Goal: Information Seeking & Learning: Learn about a topic

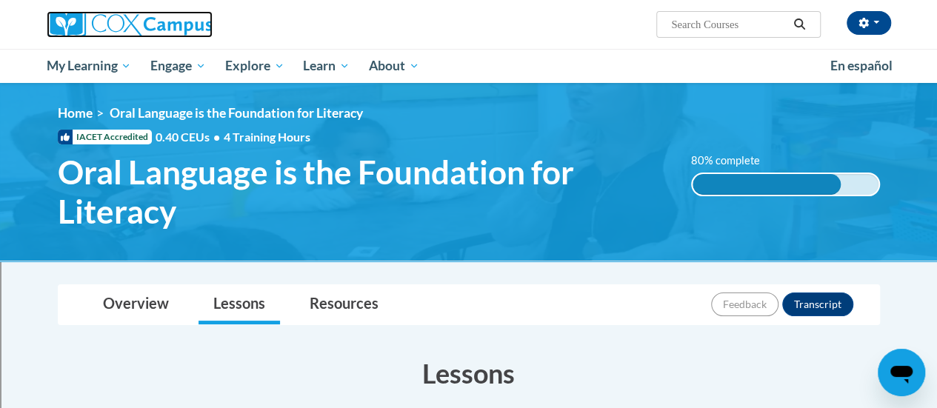
click at [141, 21] on img at bounding box center [130, 24] width 166 height 27
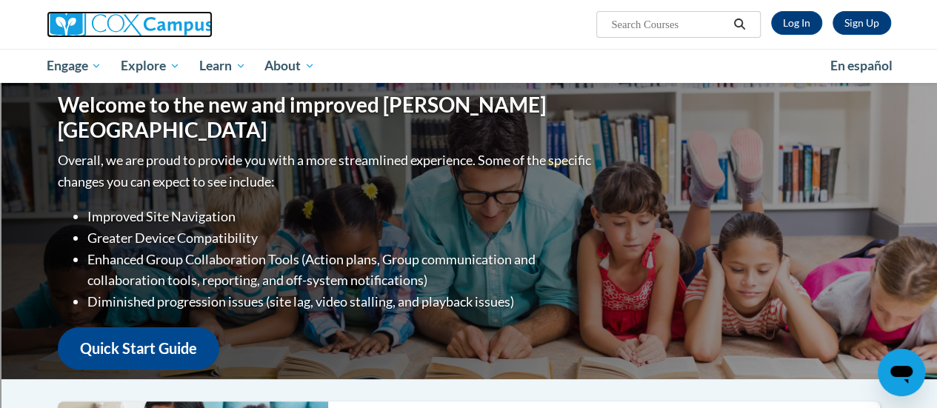
click at [141, 21] on img at bounding box center [130, 24] width 166 height 27
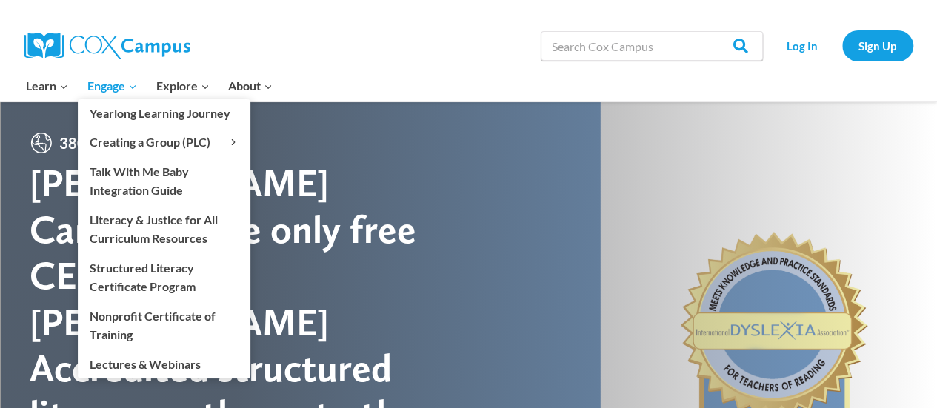
click at [104, 72] on link "Engage Expand" at bounding box center [112, 85] width 69 height 31
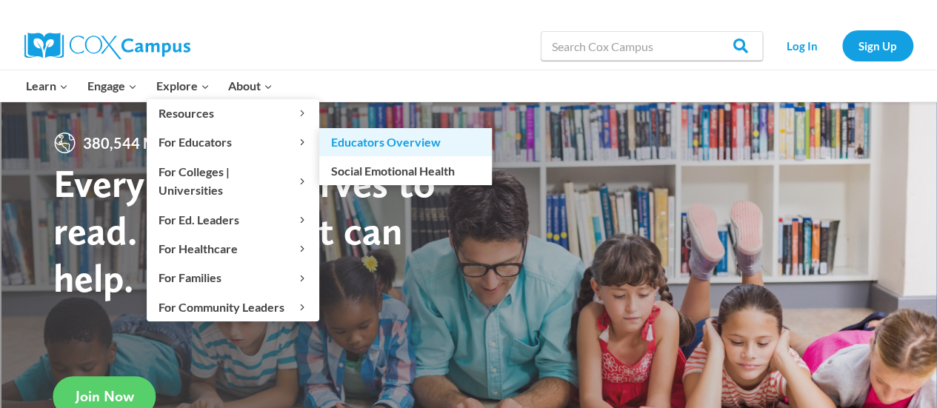
click at [382, 137] on link "Educators Overview" at bounding box center [405, 142] width 173 height 28
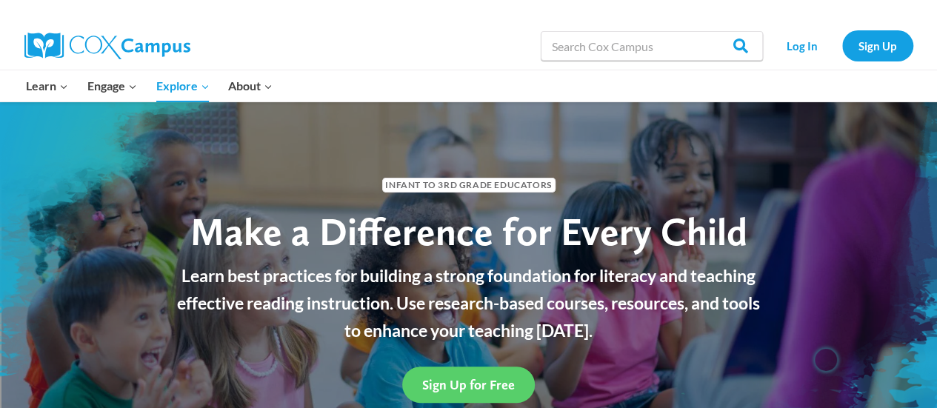
click at [101, 56] on img at bounding box center [107, 46] width 166 height 27
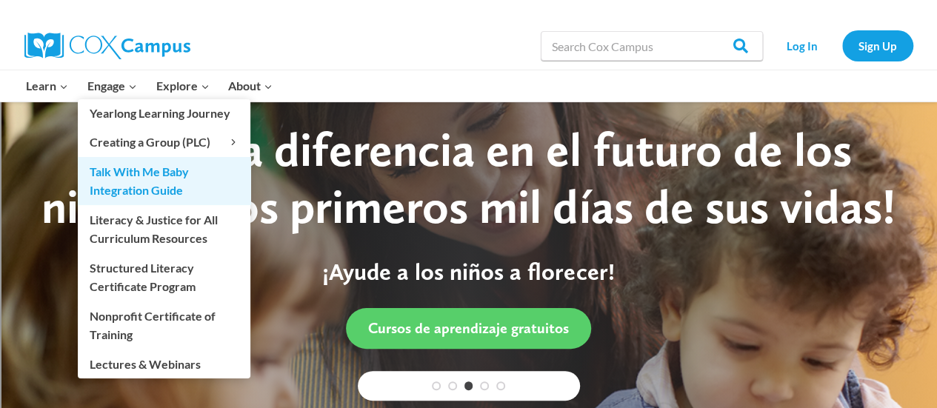
scroll to position [10, 0]
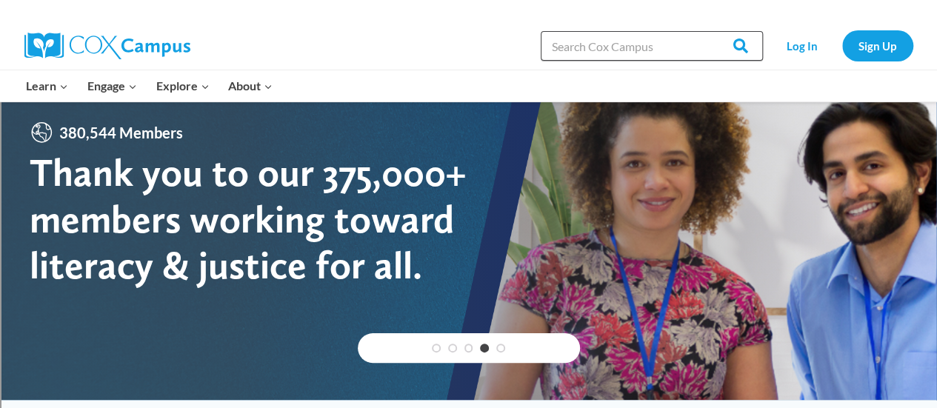
click at [656, 56] on input "Search in [URL][DOMAIN_NAME]" at bounding box center [652, 46] width 222 height 30
click at [573, 59] on input "Search in https://coxcampus.org/" at bounding box center [652, 46] width 222 height 30
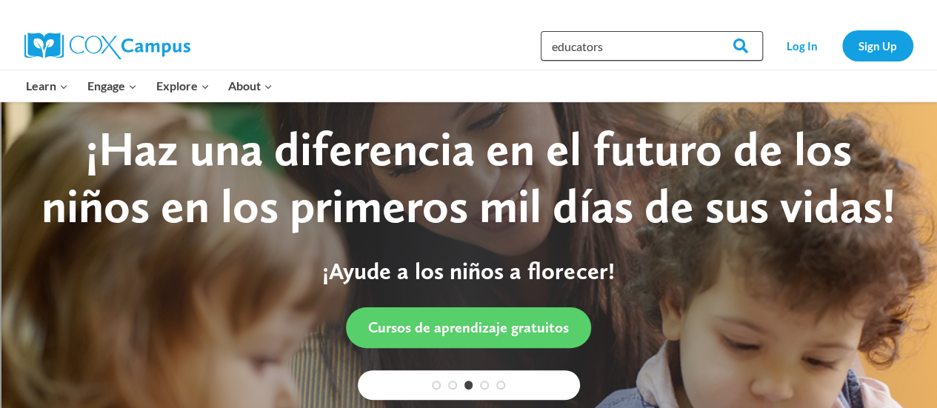
type input "educators"
click at [705, 31] on input "Search" at bounding box center [734, 46] width 58 height 30
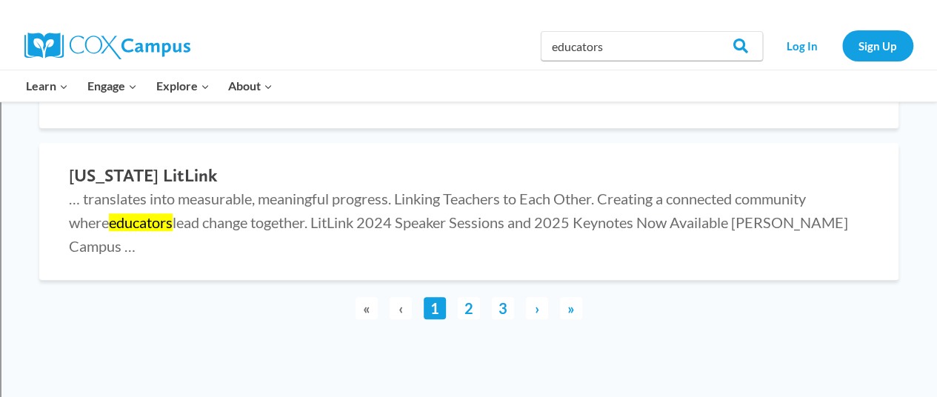
scroll to position [3365, 0]
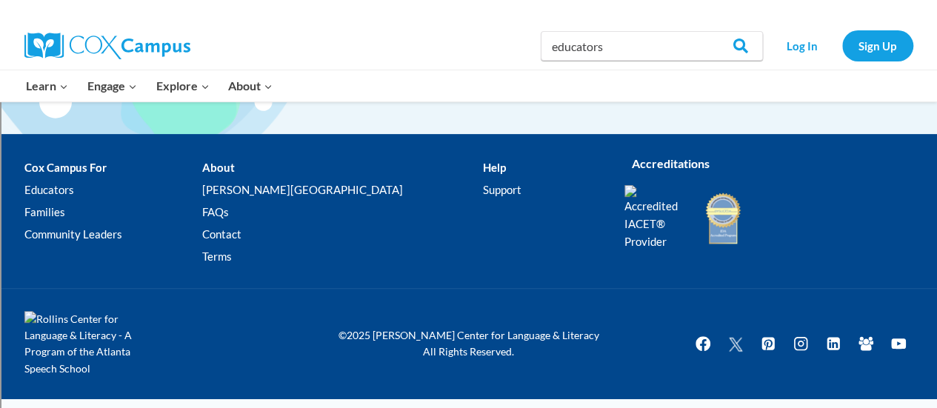
scroll to position [2947, 0]
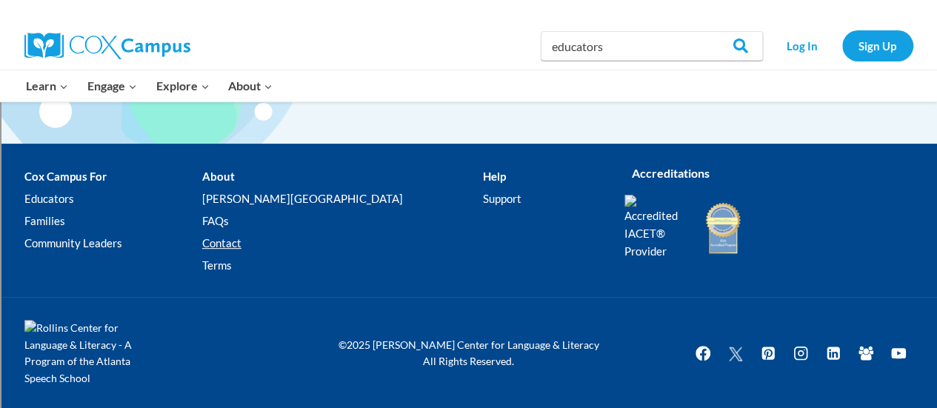
click at [273, 245] on link "Contact" at bounding box center [342, 244] width 281 height 22
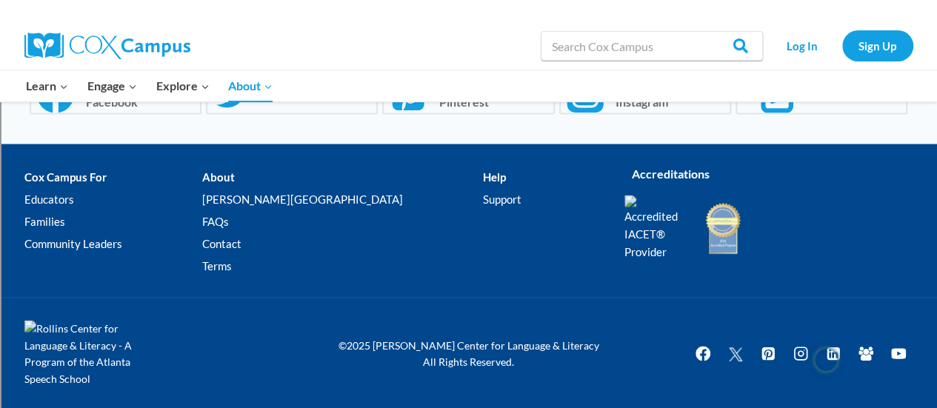
scroll to position [1318, 0]
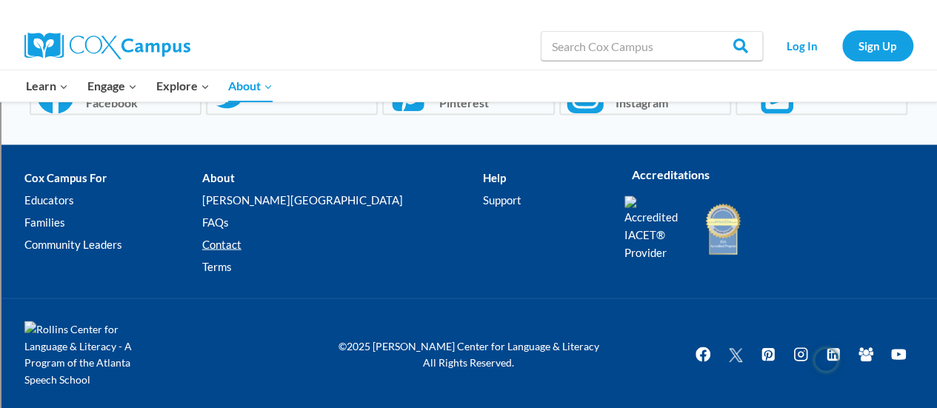
click at [278, 253] on link "Contact" at bounding box center [342, 244] width 281 height 22
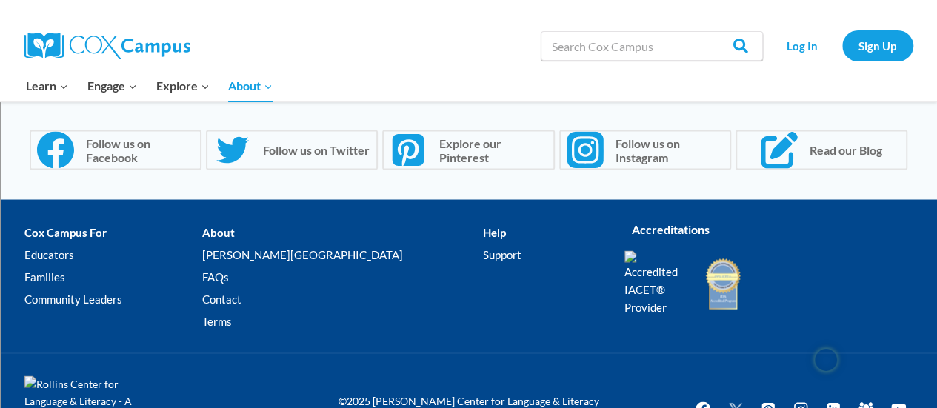
scroll to position [1274, 0]
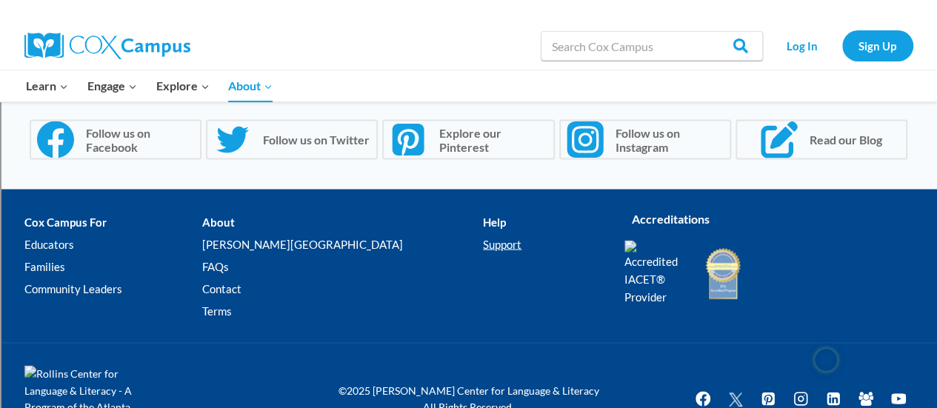
click at [483, 243] on link "Support" at bounding box center [542, 244] width 119 height 22
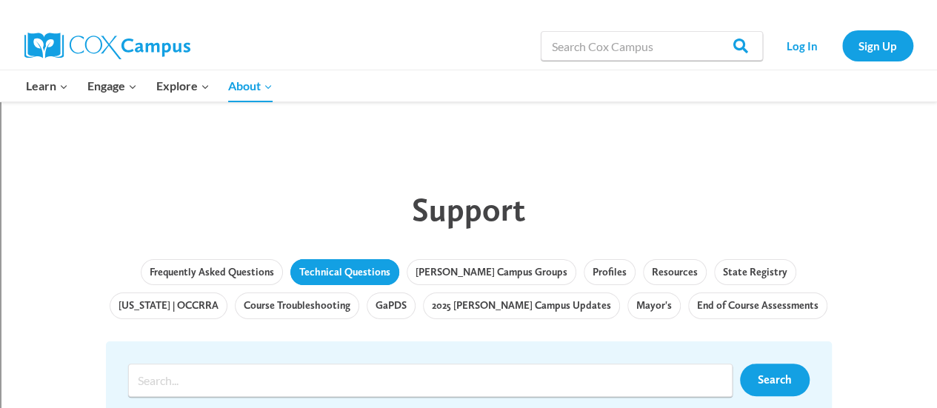
click at [356, 281] on link "Technical Questions" at bounding box center [344, 272] width 109 height 27
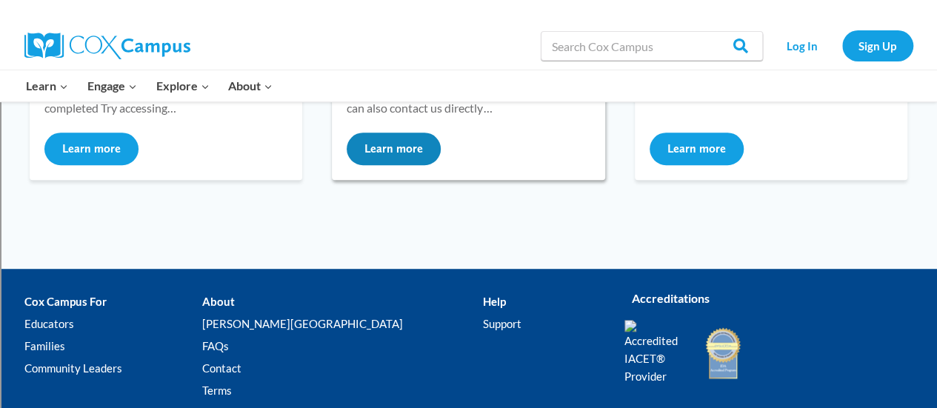
scroll to position [410, 0]
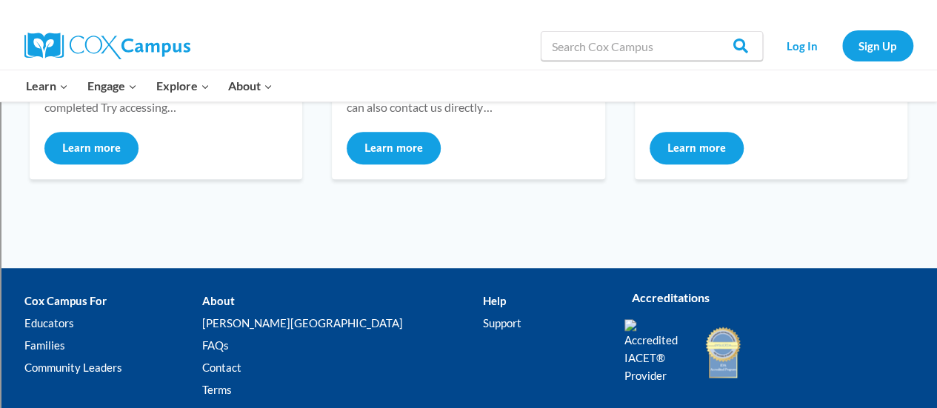
click at [483, 305] on li "Help Support" at bounding box center [542, 348] width 119 height 117
click at [483, 294] on li "Help Support" at bounding box center [542, 348] width 119 height 117
click at [41, 330] on link "Educators" at bounding box center [113, 324] width 178 height 22
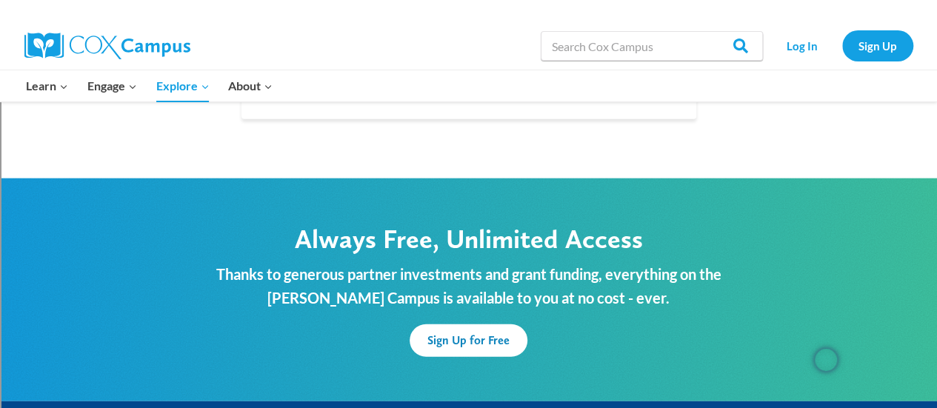
scroll to position [4544, 0]
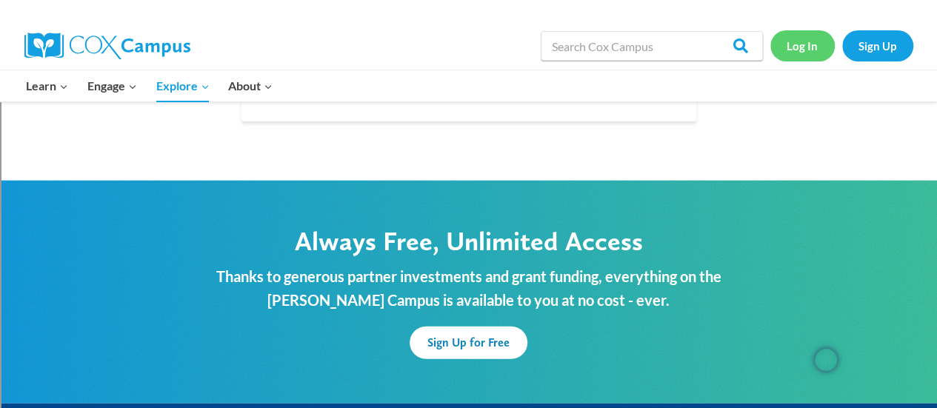
click at [809, 35] on link "Log In" at bounding box center [803, 45] width 64 height 30
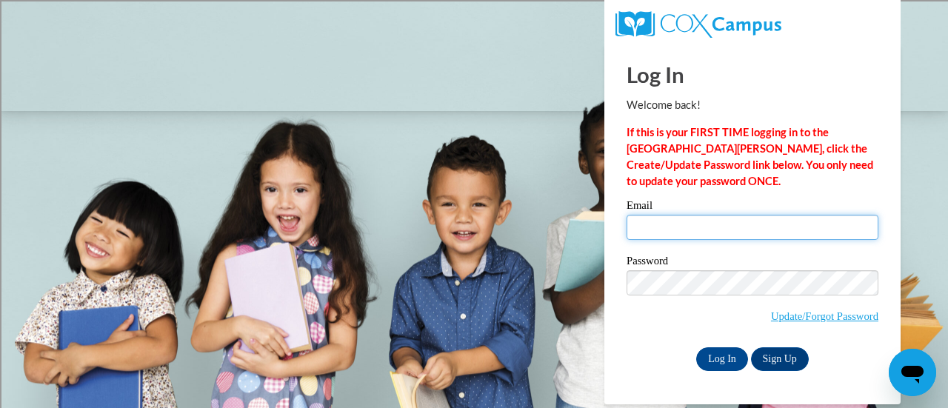
click at [682, 225] on input "Email" at bounding box center [753, 227] width 252 height 25
type input "kimberly.jackson@rusd.org"
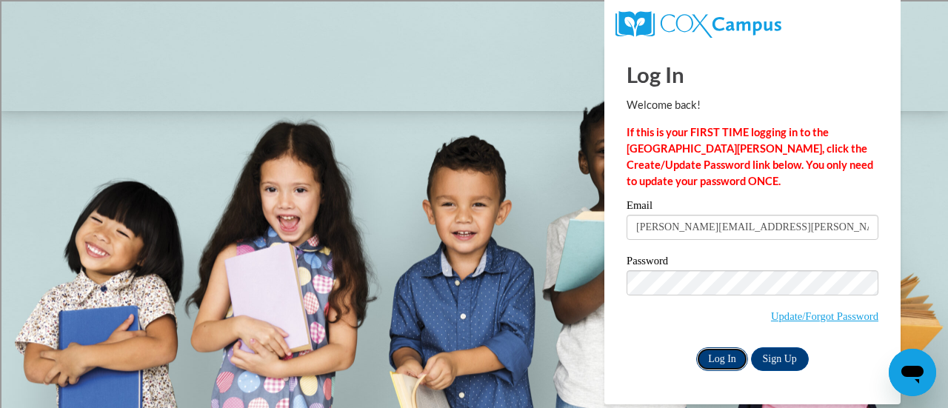
click at [732, 360] on input "Log In" at bounding box center [722, 360] width 52 height 24
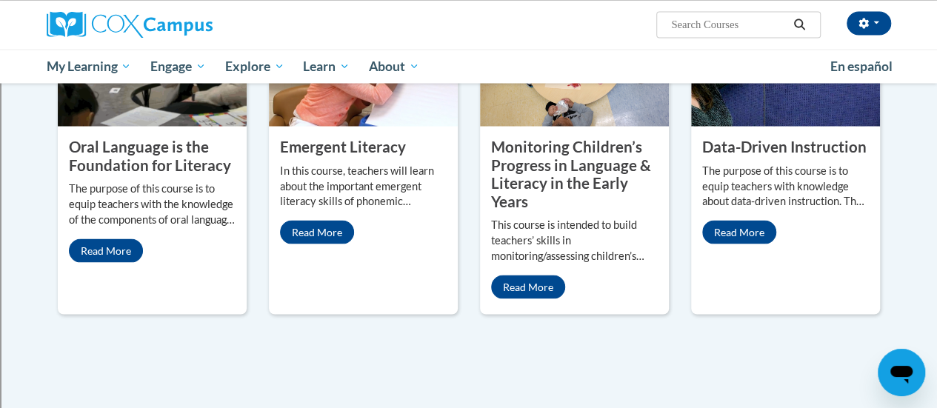
scroll to position [1579, 0]
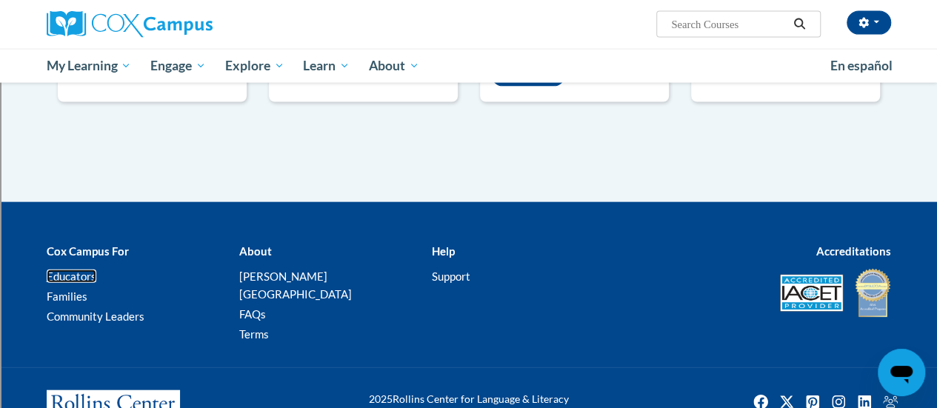
click at [79, 270] on link "Educators" at bounding box center [72, 276] width 50 height 13
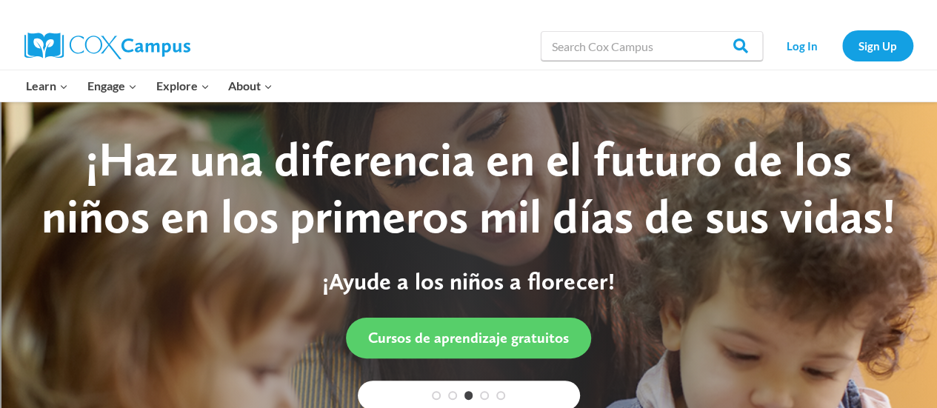
click at [375, 173] on div "¡Haz una diferencia en el futuro de los niños en los primeros mil días de sus v…" at bounding box center [469, 188] width 878 height 114
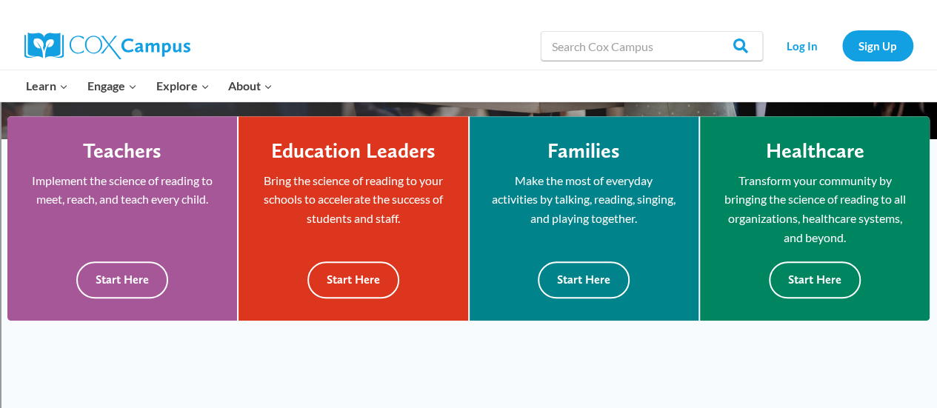
scroll to position [428, 0]
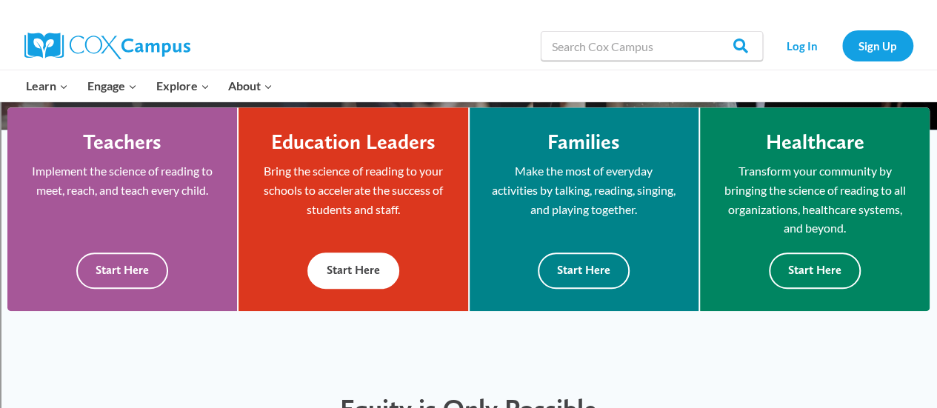
click at [379, 270] on button "Start Here" at bounding box center [353, 271] width 92 height 36
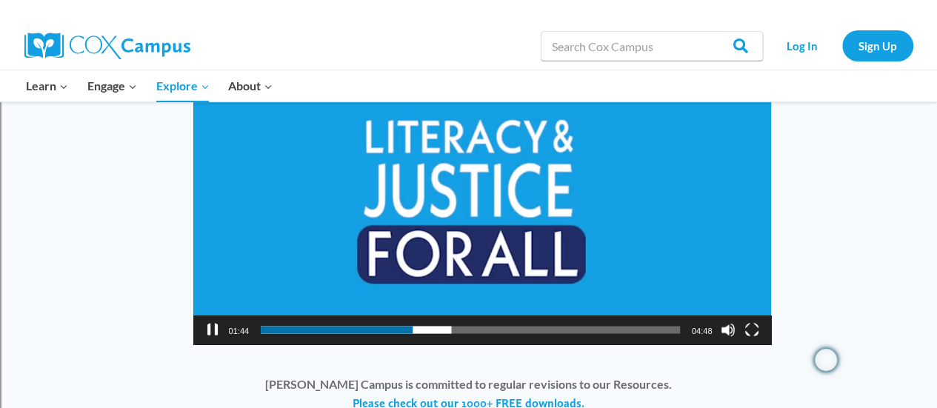
scroll to position [1194, 0]
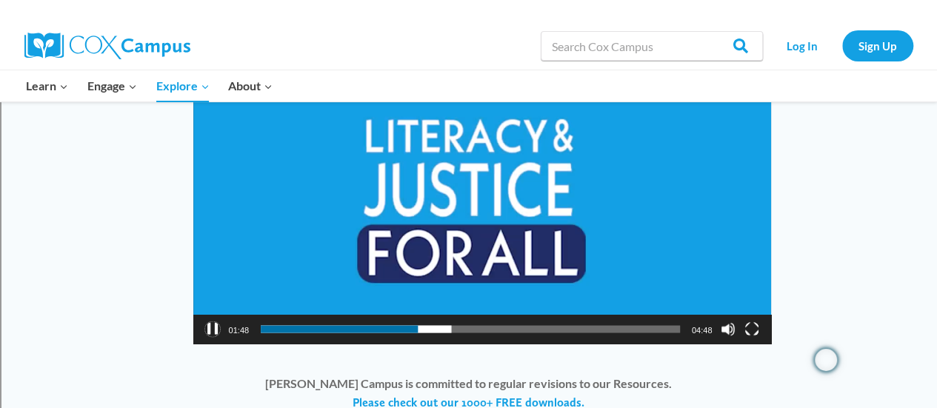
click at [206, 328] on button "Pause" at bounding box center [212, 329] width 15 height 15
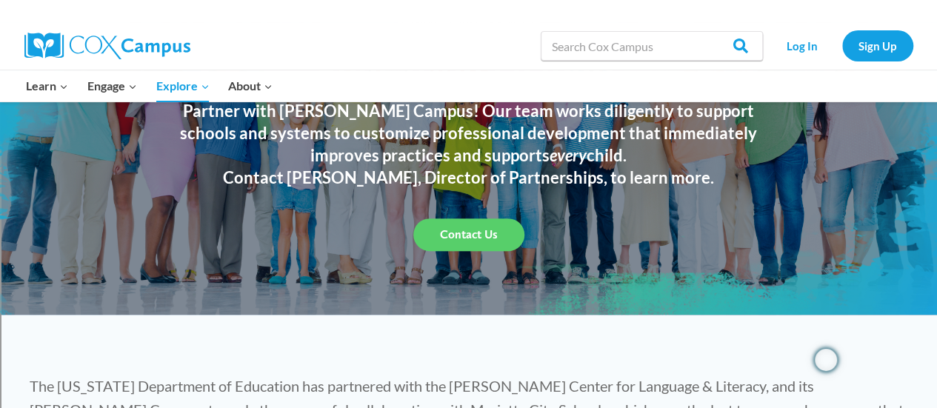
scroll to position [0, 0]
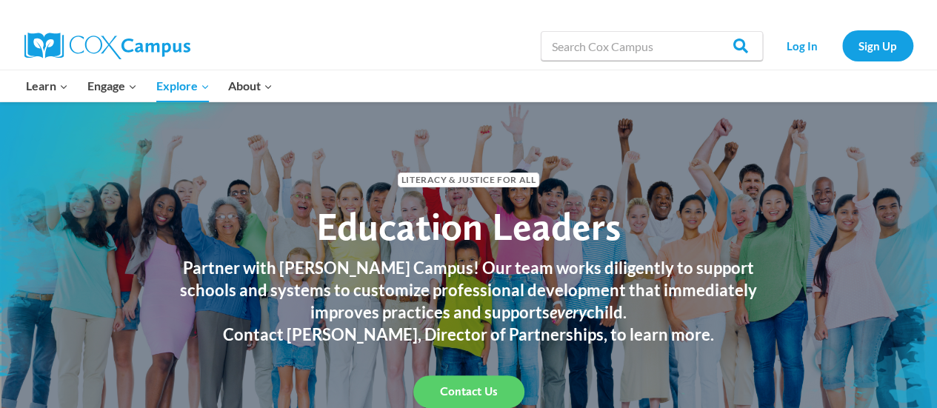
click at [122, 41] on img at bounding box center [107, 46] width 166 height 27
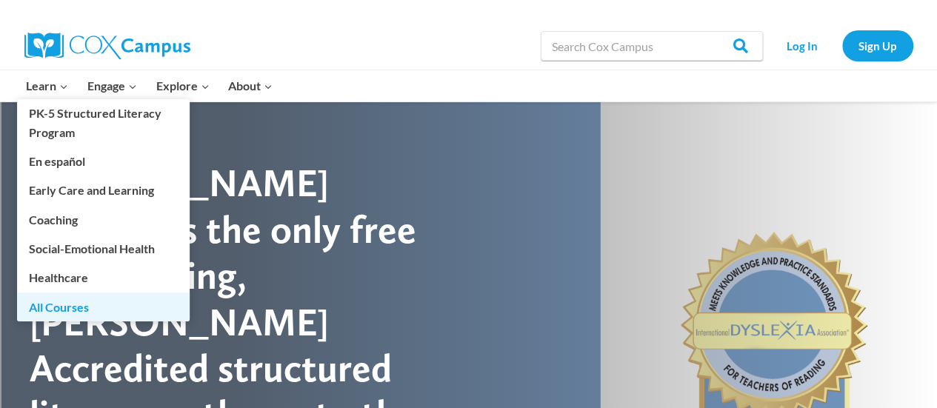
click at [94, 306] on link "All Courses" at bounding box center [103, 307] width 173 height 28
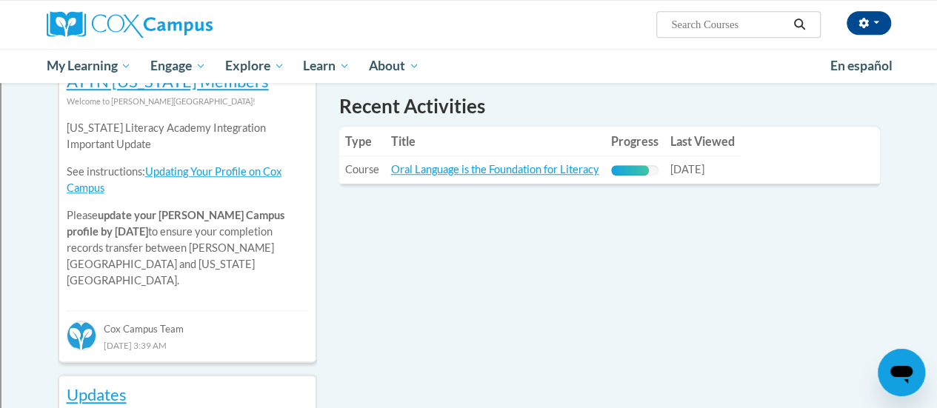
scroll to position [515, 0]
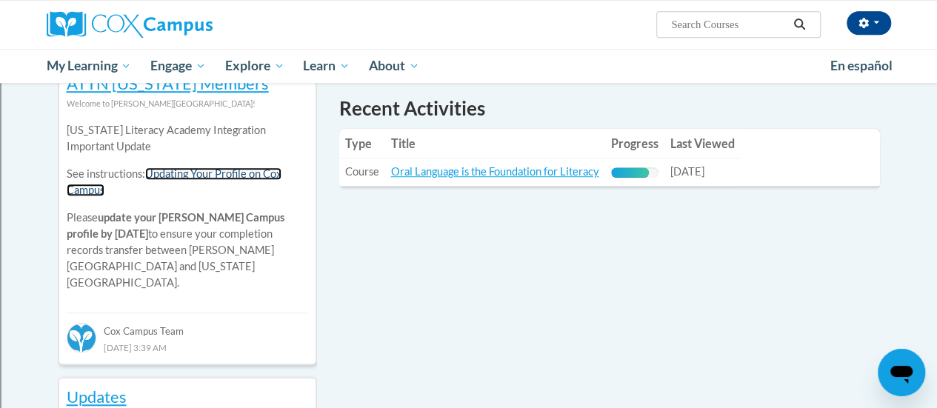
click at [198, 170] on link "Updating Your Profile on Cox Campus" at bounding box center [174, 181] width 215 height 29
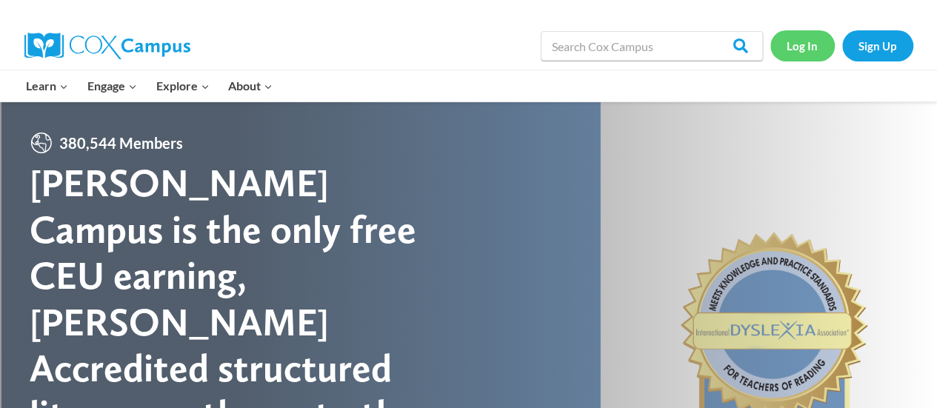
click at [806, 45] on link "Log In" at bounding box center [803, 45] width 64 height 30
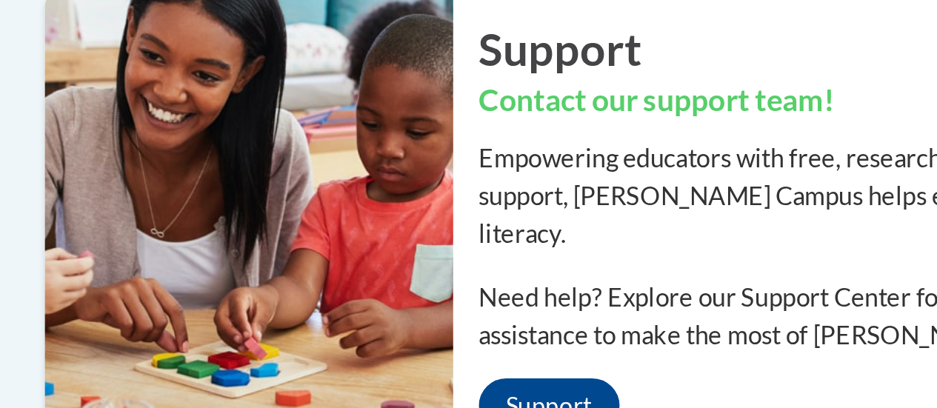
scroll to position [852, 0]
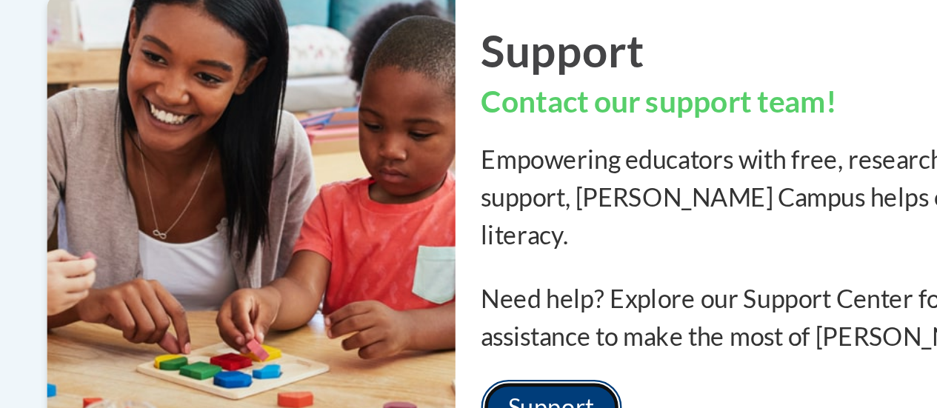
click at [567, 391] on link "Support" at bounding box center [557, 403] width 61 height 24
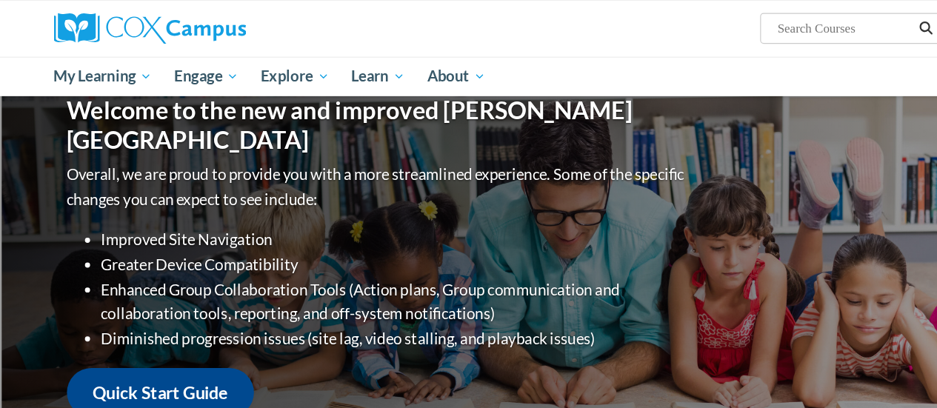
scroll to position [148, 0]
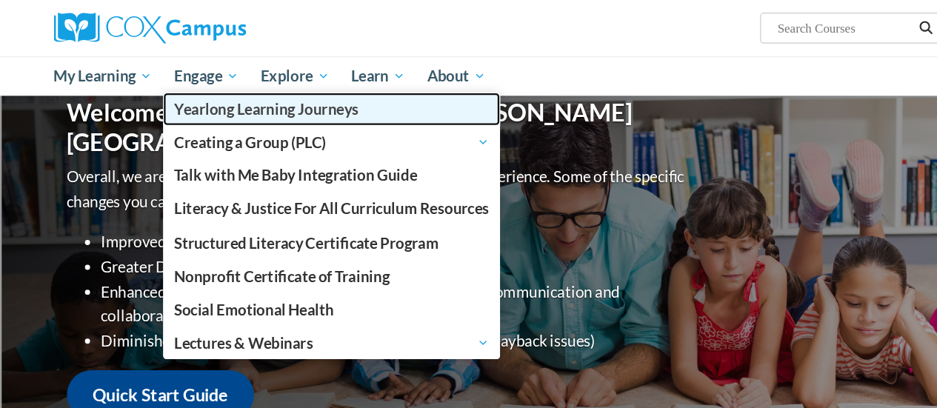
click at [173, 98] on span "Yearlong Learning Journeys" at bounding box center [229, 95] width 159 height 16
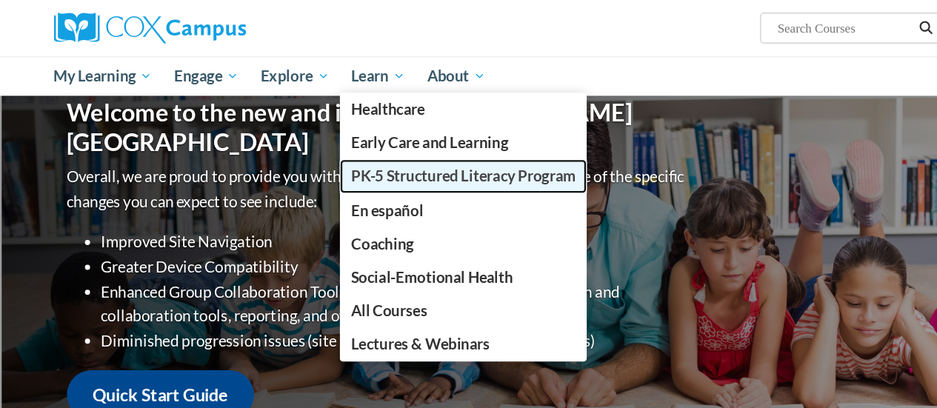
click at [402, 150] on span "PK-5 Structured Literacy Program" at bounding box center [400, 152] width 194 height 16
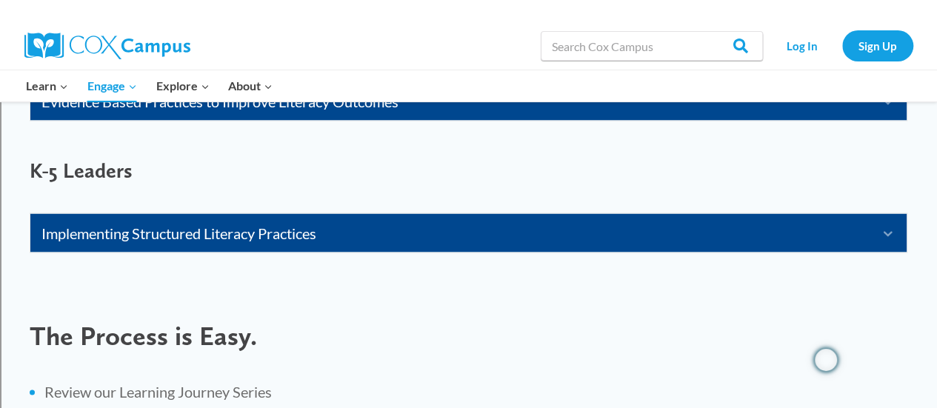
scroll to position [1341, 0]
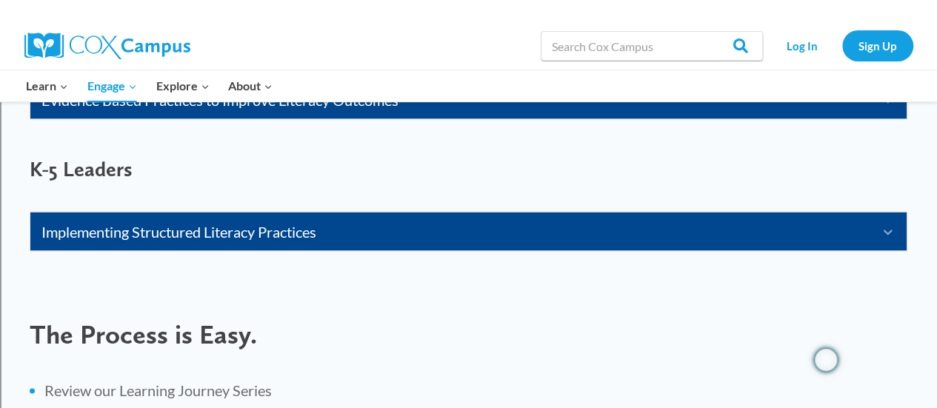
click at [191, 230] on link "Implementing Structured Literacy Practices" at bounding box center [449, 231] width 817 height 24
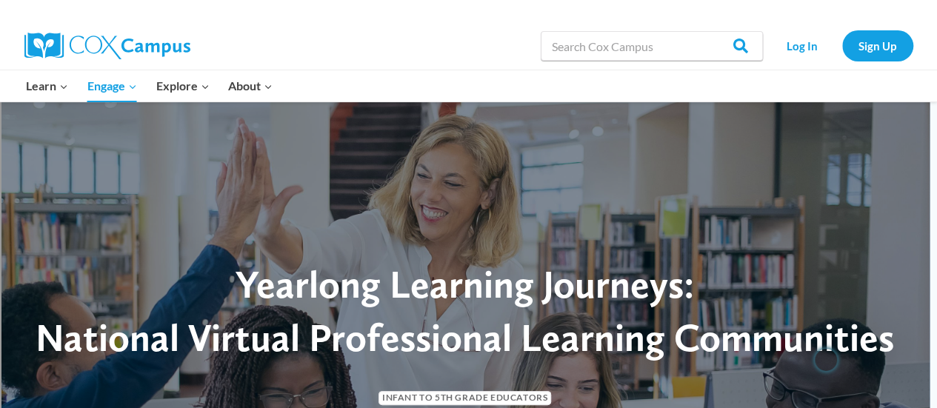
scroll to position [0, 0]
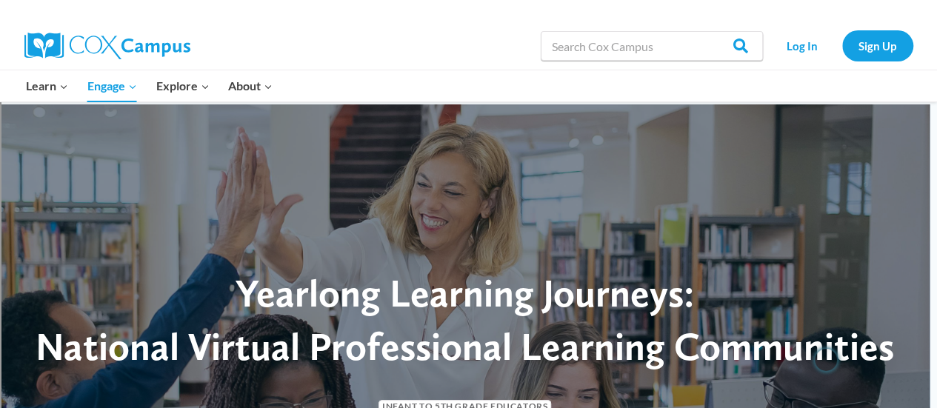
click at [129, 41] on img at bounding box center [107, 46] width 166 height 27
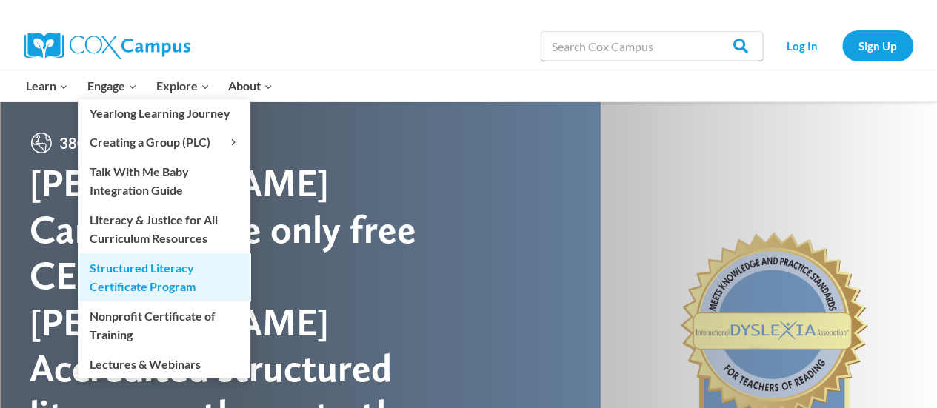
click at [175, 266] on link "Structured Literacy Certificate Program" at bounding box center [164, 276] width 173 height 47
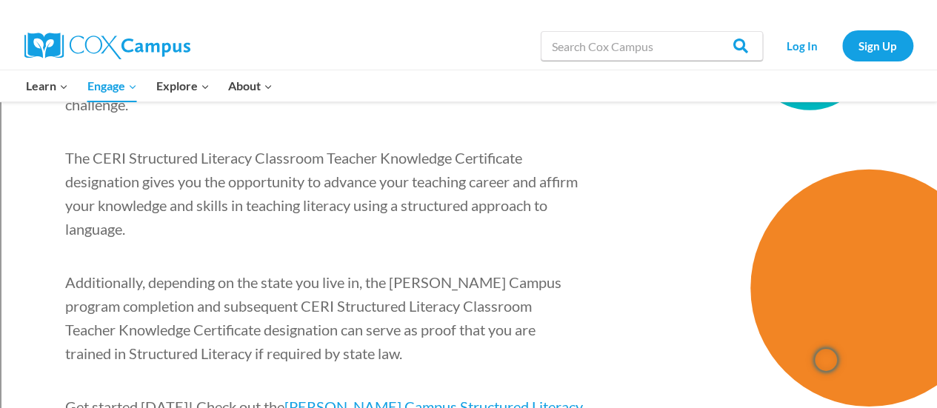
scroll to position [2279, 0]
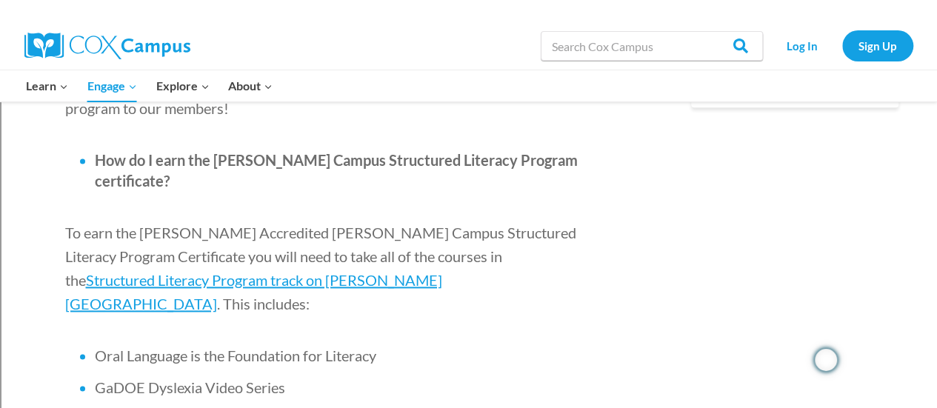
scroll to position [900, 0]
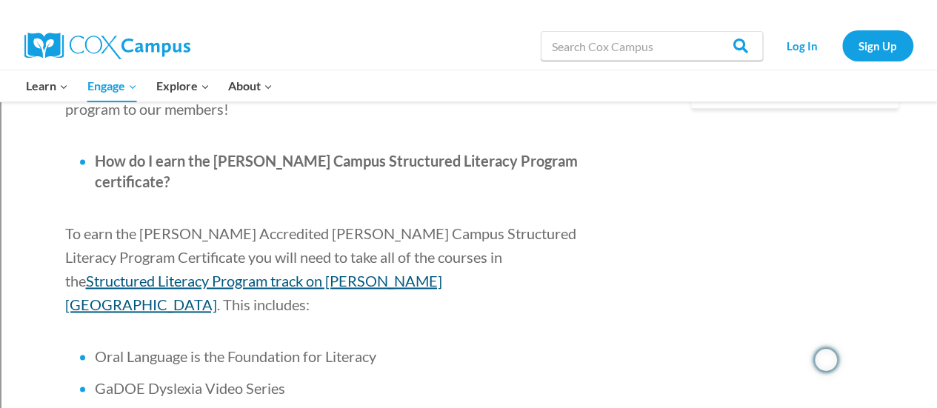
click at [442, 272] on span "Structured Literacy Program track on [PERSON_NAME][GEOGRAPHIC_DATA]" at bounding box center [253, 292] width 377 height 41
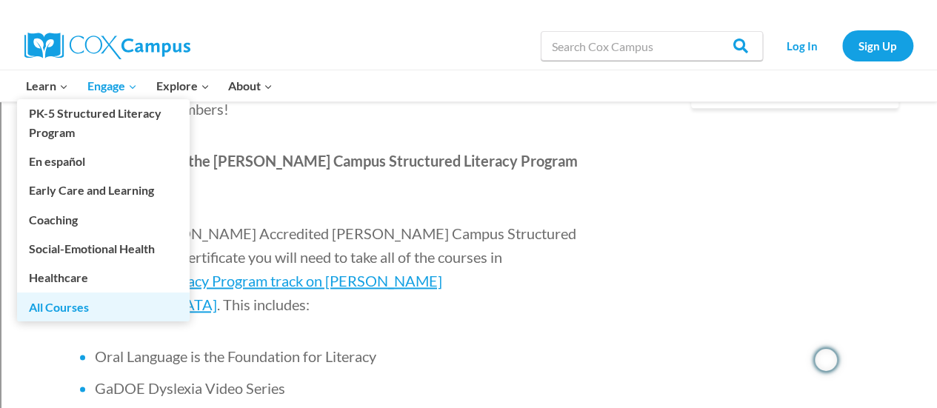
click at [99, 309] on link "All Courses" at bounding box center [103, 307] width 173 height 28
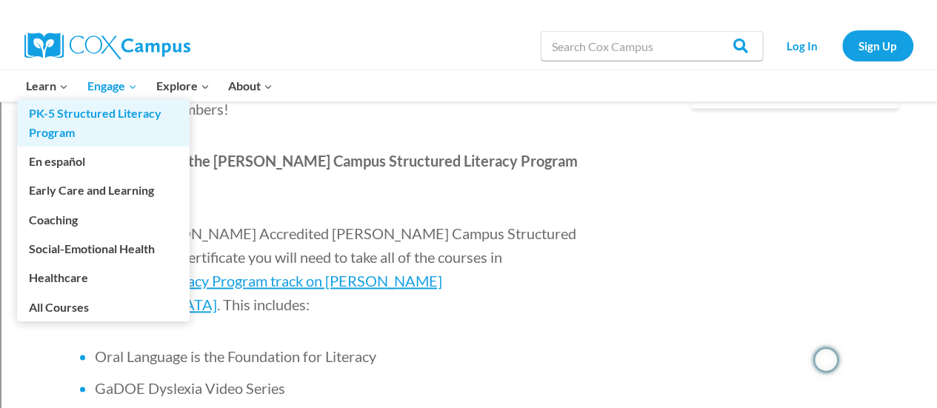
click at [85, 119] on link "PK-5 Structured Literacy Program" at bounding box center [103, 122] width 173 height 47
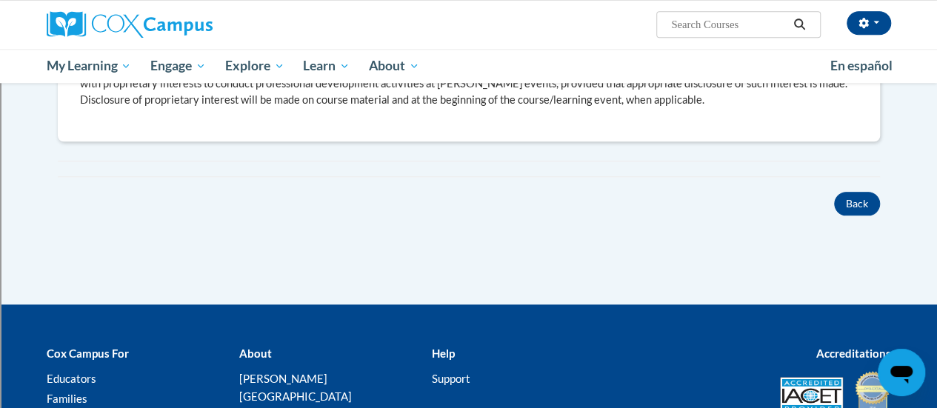
scroll to position [691, 0]
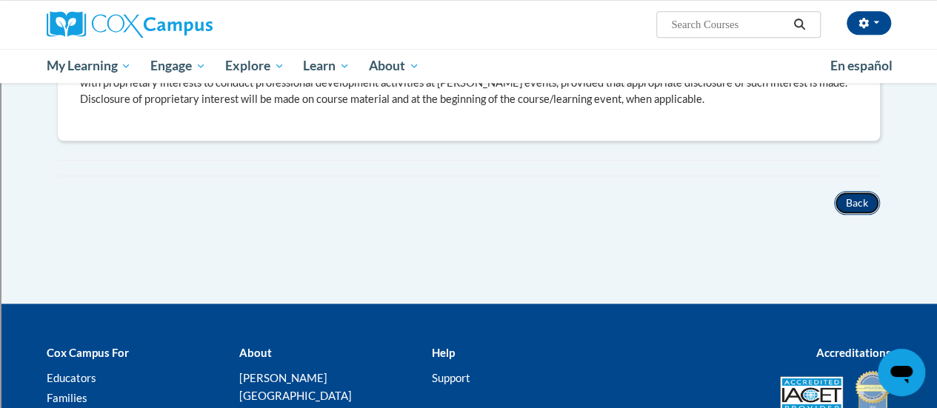
click at [854, 199] on button "Back" at bounding box center [857, 203] width 46 height 24
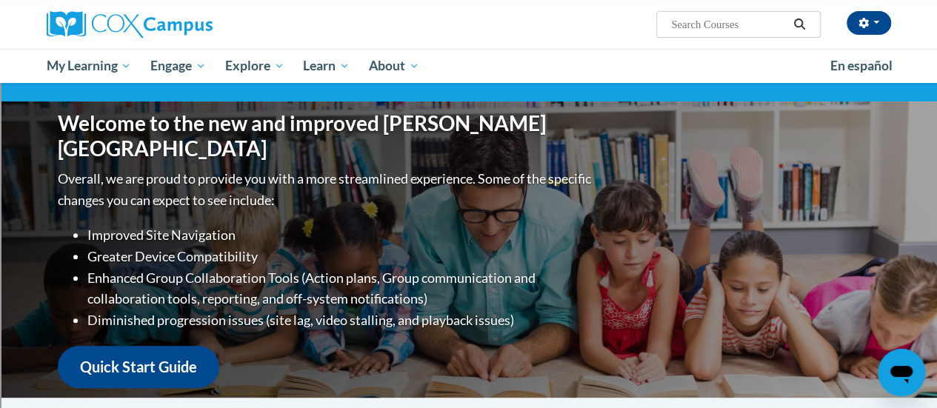
scroll to position [122, 0]
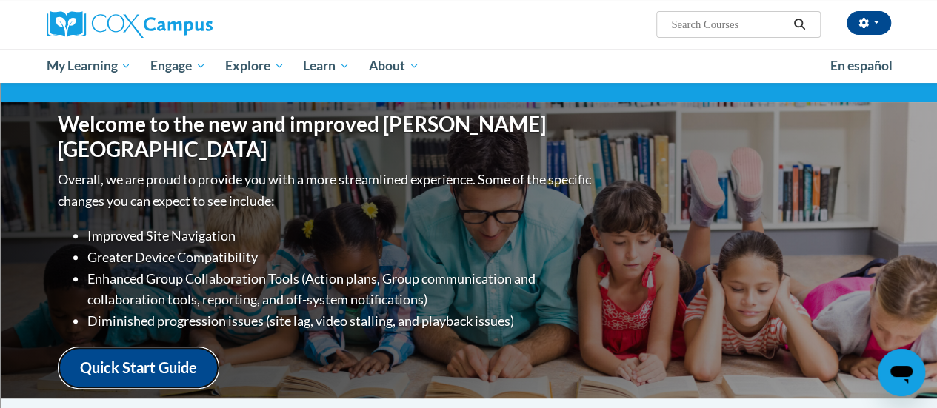
click at [183, 363] on link "Quick Start Guide" at bounding box center [139, 368] width 162 height 42
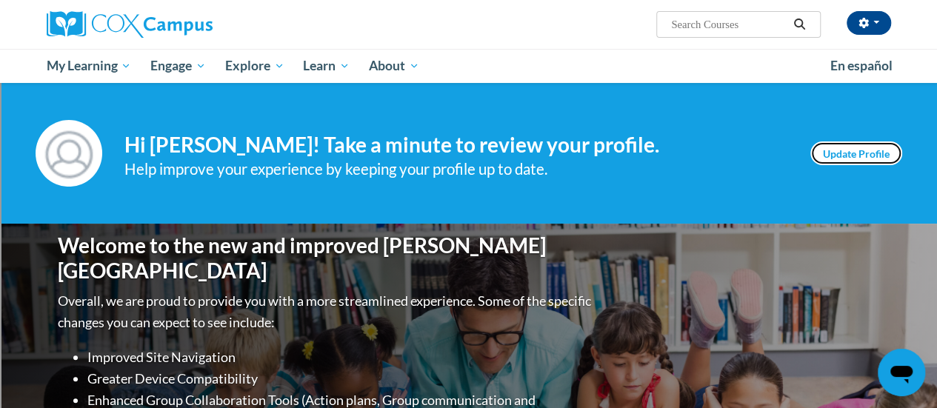
click at [859, 152] on link "Update Profile" at bounding box center [857, 154] width 92 height 24
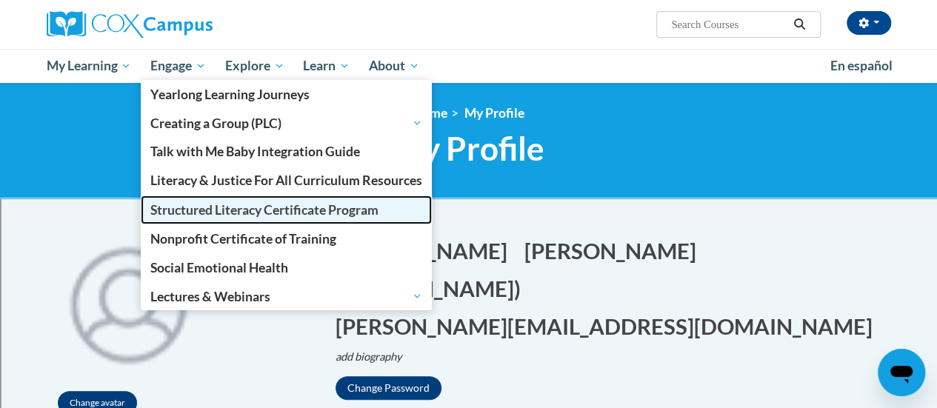
click at [259, 210] on span "Structured Literacy Certificate Program" at bounding box center [264, 210] width 228 height 16
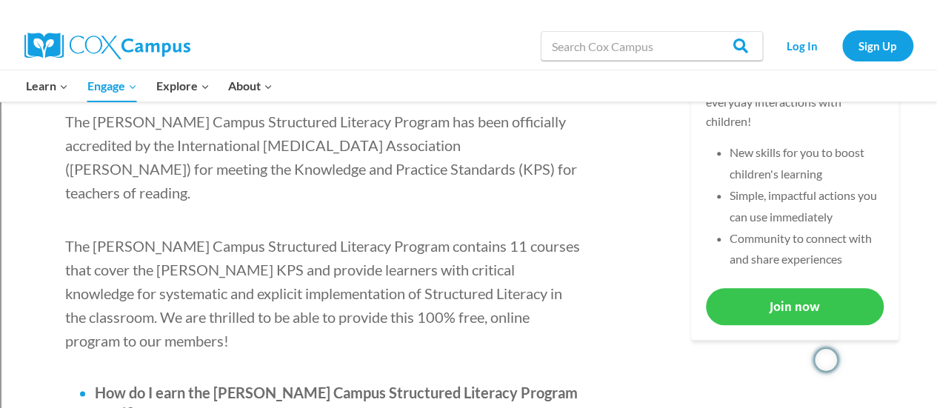
scroll to position [668, 0]
click at [832, 306] on link "Join now" at bounding box center [795, 305] width 178 height 36
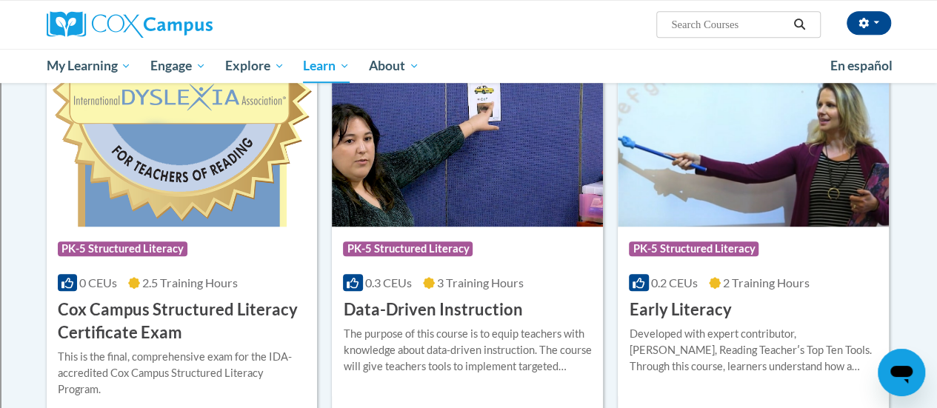
scroll to position [489, 0]
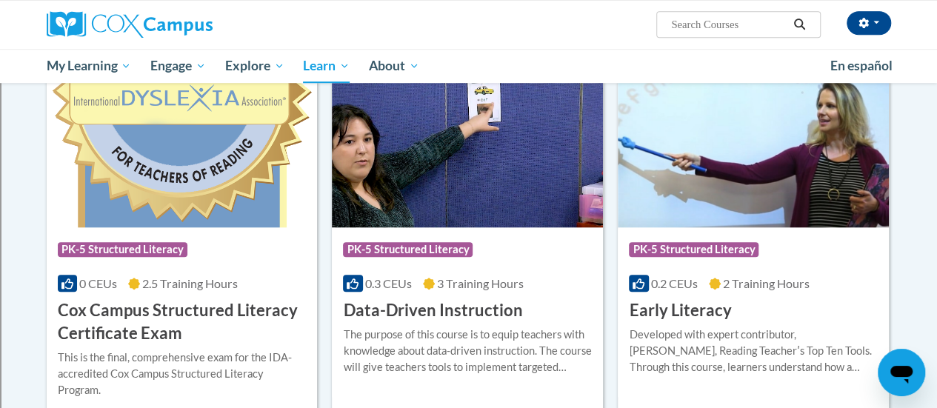
click at [251, 231] on div "Course Category: PK-5 Structured Literacy 0 CEUs 2.5 Training Hours COURSE Cox …" at bounding box center [182, 286] width 271 height 118
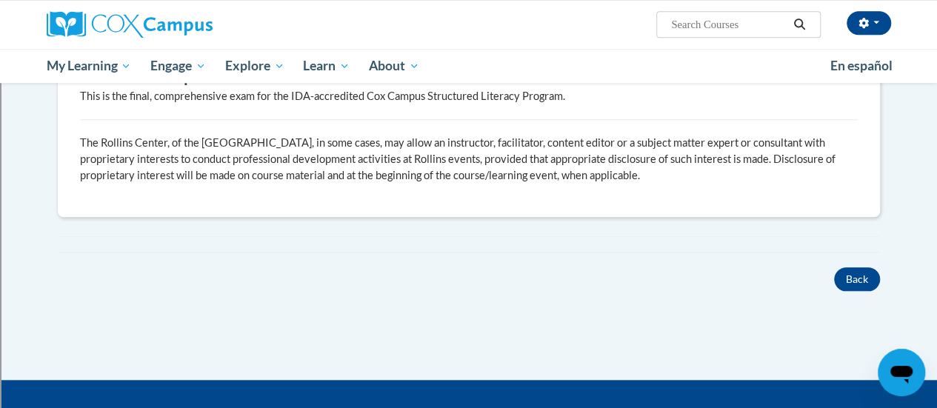
scroll to position [616, 0]
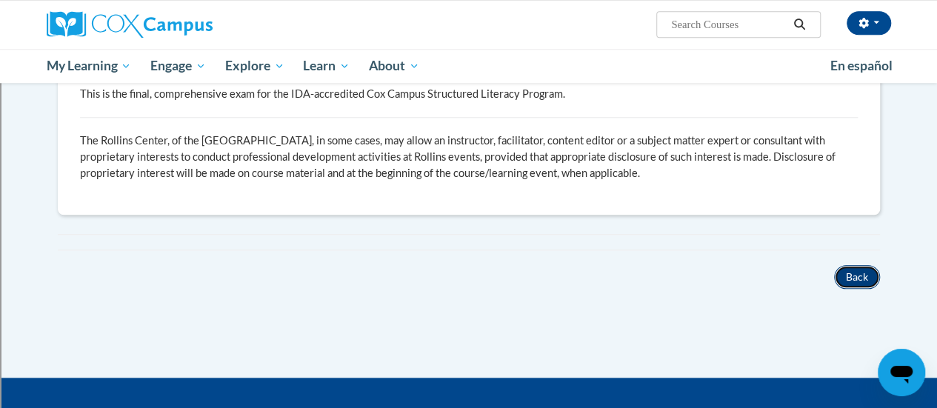
click at [854, 276] on button "Back" at bounding box center [857, 277] width 46 height 24
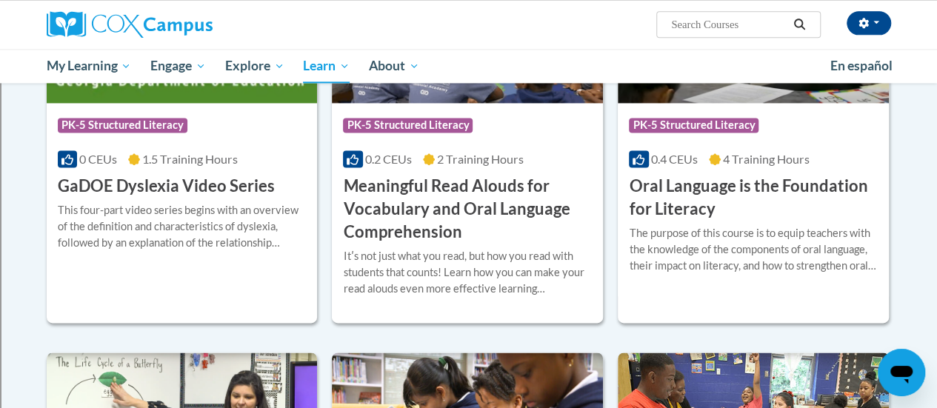
scroll to position [992, 0]
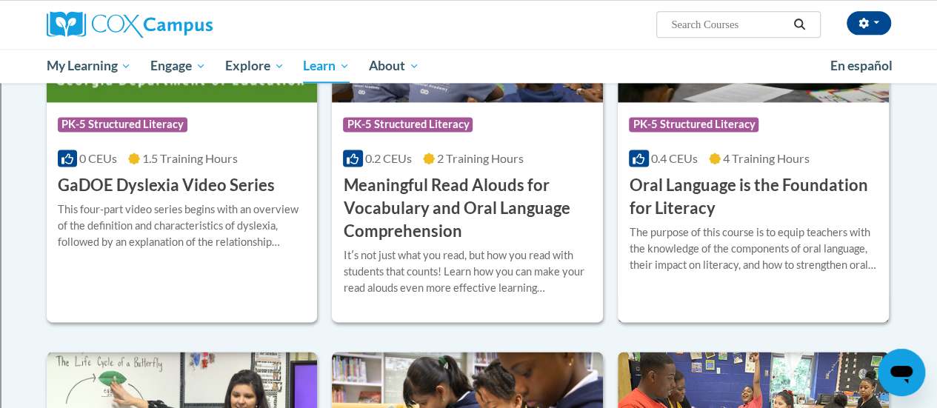
click at [763, 174] on h3 "Oral Language is the Foundation for Literacy" at bounding box center [753, 197] width 249 height 46
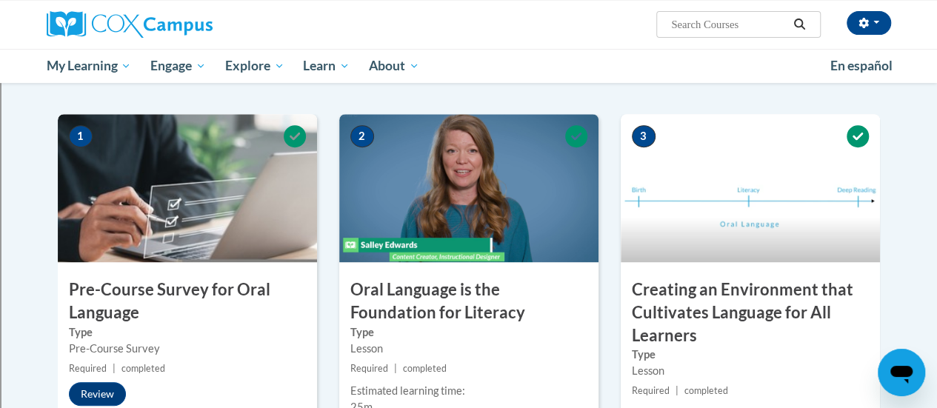
scroll to position [308, 0]
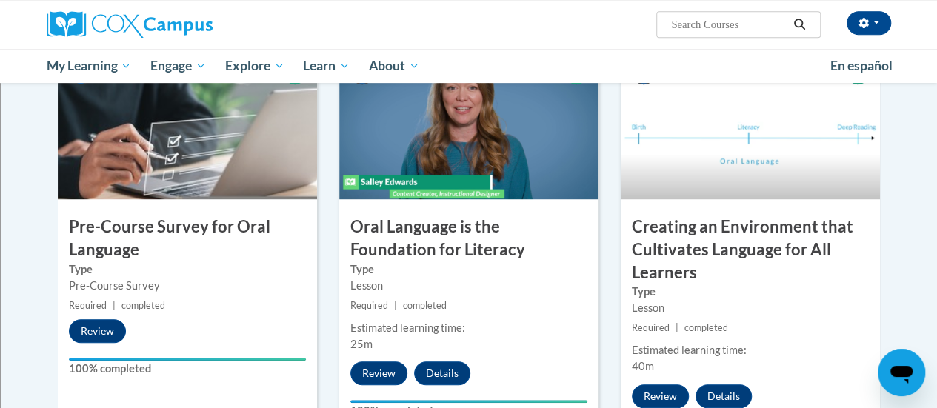
click at [514, 124] on img at bounding box center [468, 125] width 259 height 148
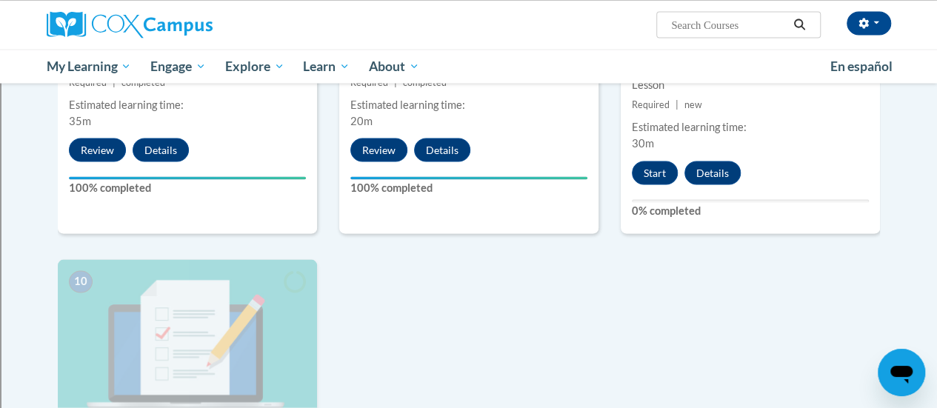
scroll to position [1390, 0]
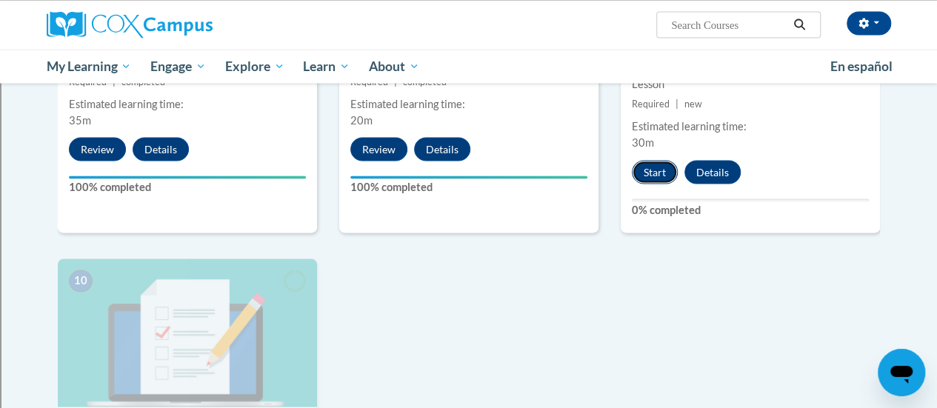
click at [665, 176] on button "Start" at bounding box center [655, 172] width 46 height 24
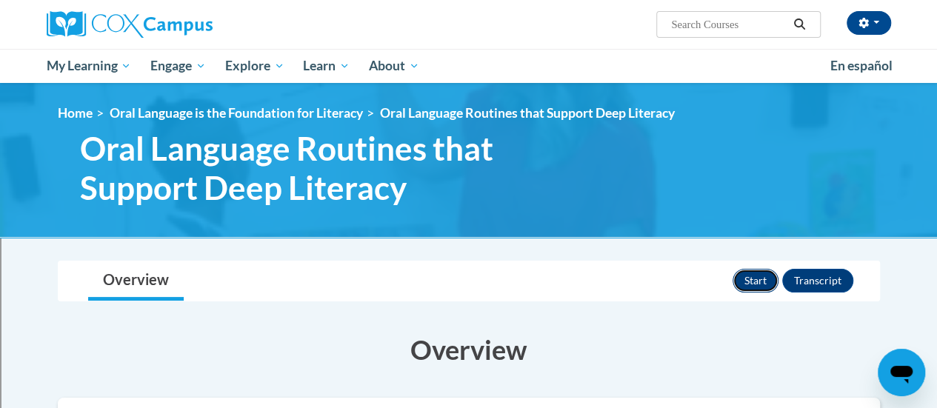
click at [763, 275] on button "Start" at bounding box center [756, 281] width 46 height 24
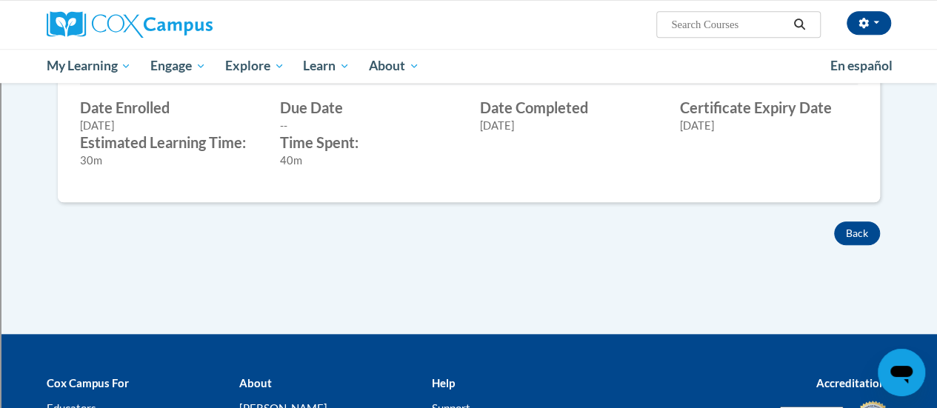
scroll to position [607, 0]
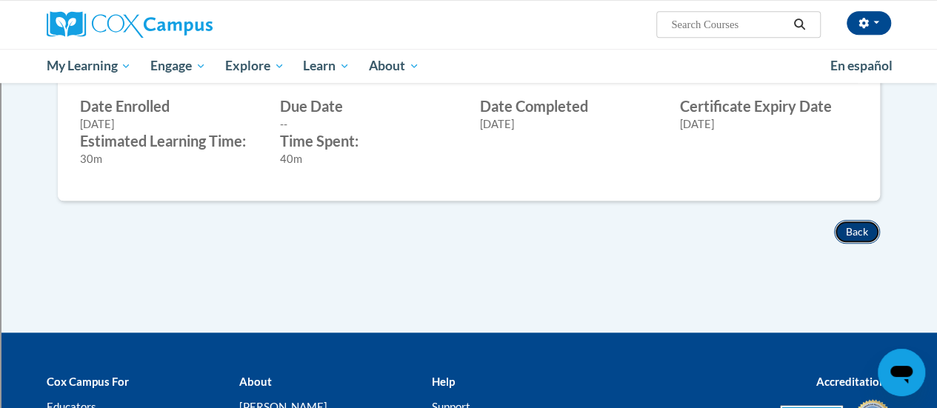
click at [848, 229] on button "Back" at bounding box center [857, 232] width 46 height 24
